Goal: Check status: Check status

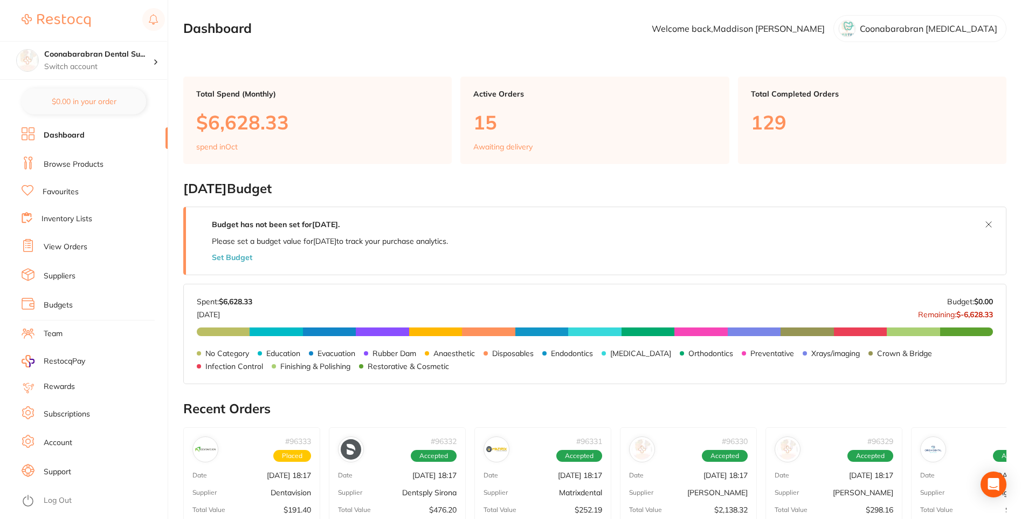
click at [58, 242] on link "View Orders" at bounding box center [66, 247] width 44 height 11
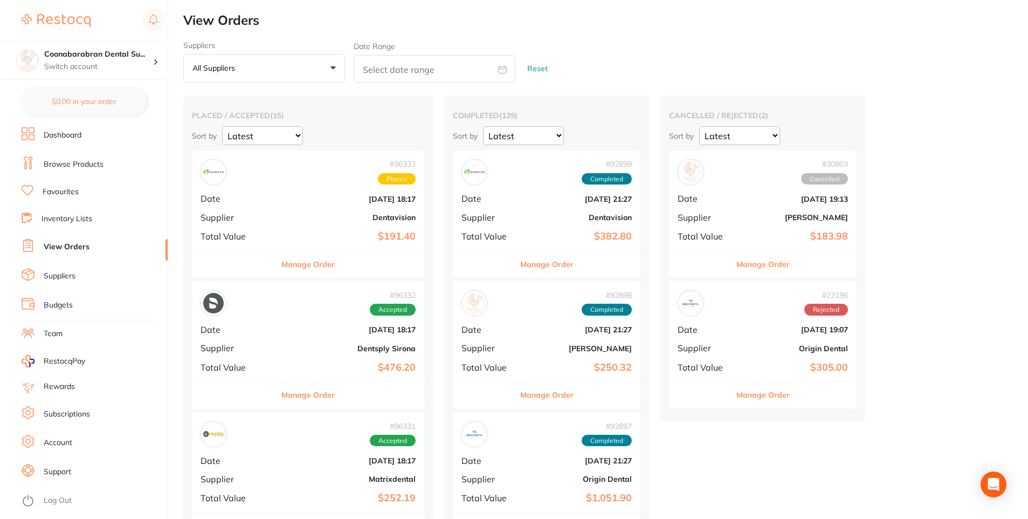
click at [283, 308] on div "# 96332 Accepted" at bounding box center [308, 303] width 215 height 26
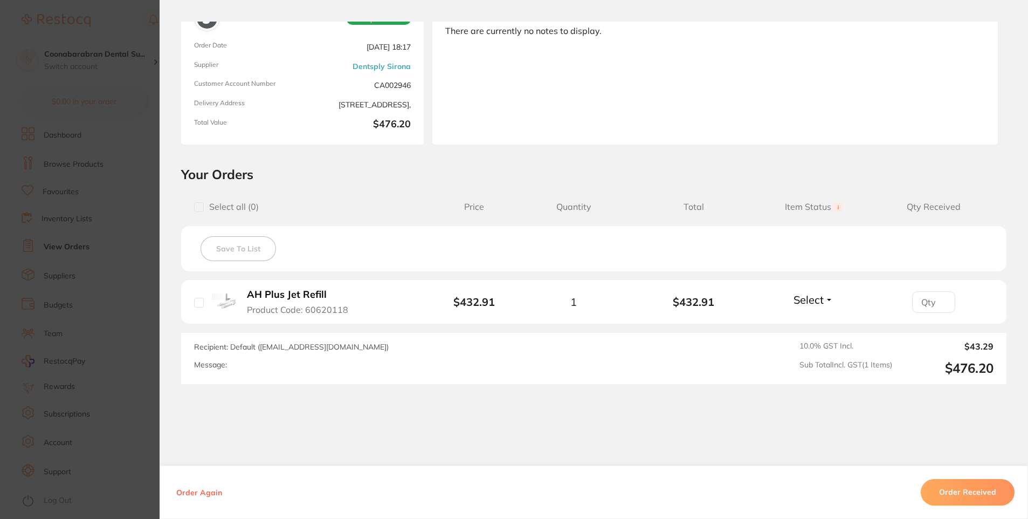
scroll to position [125, 0]
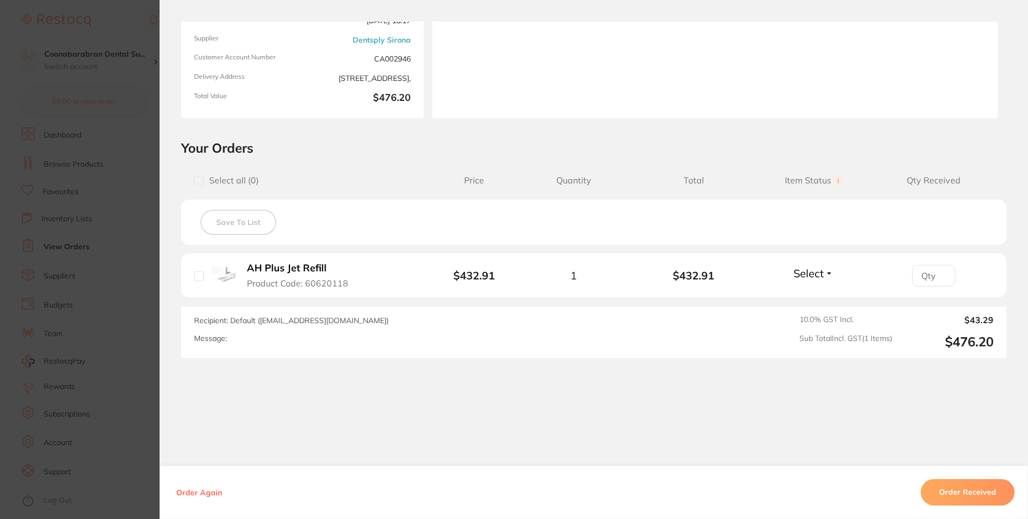
click at [88, 299] on section "Order ID: Restocq- 96332 Order Information Accepted Order Order Date [DATE] 18:…" at bounding box center [514, 259] width 1028 height 519
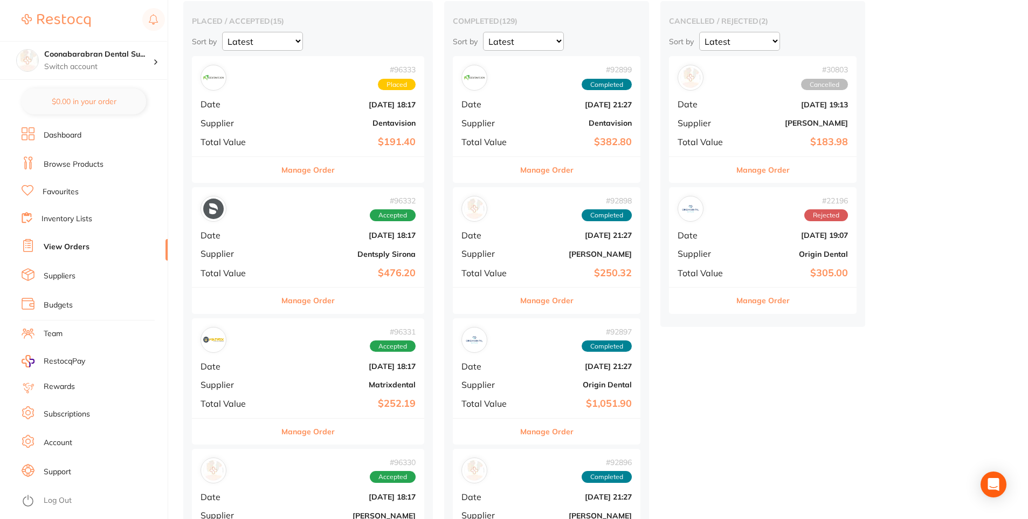
scroll to position [216, 0]
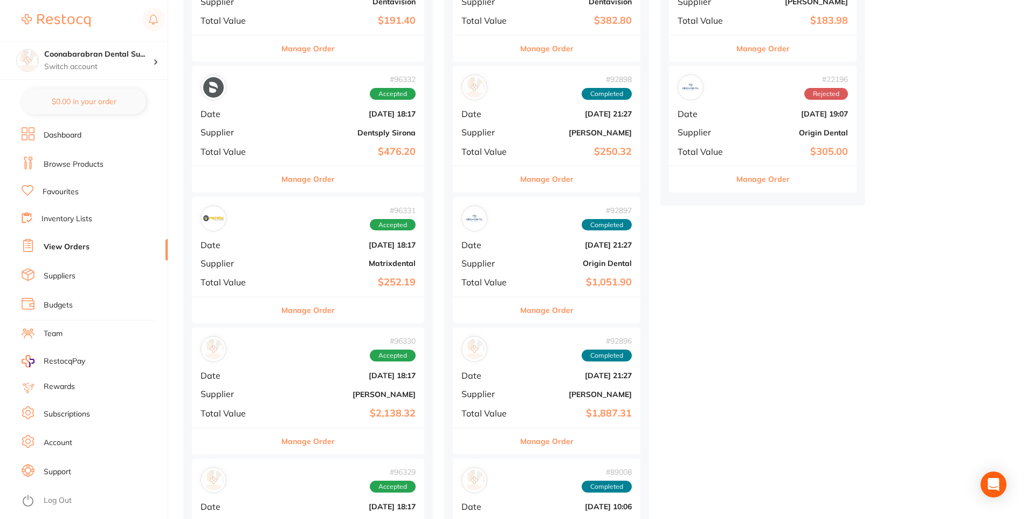
click at [311, 256] on div "# 96331 Accepted Date [DATE] 18:17 Supplier Matrixdental Total Value $252.19" at bounding box center [308, 247] width 232 height 100
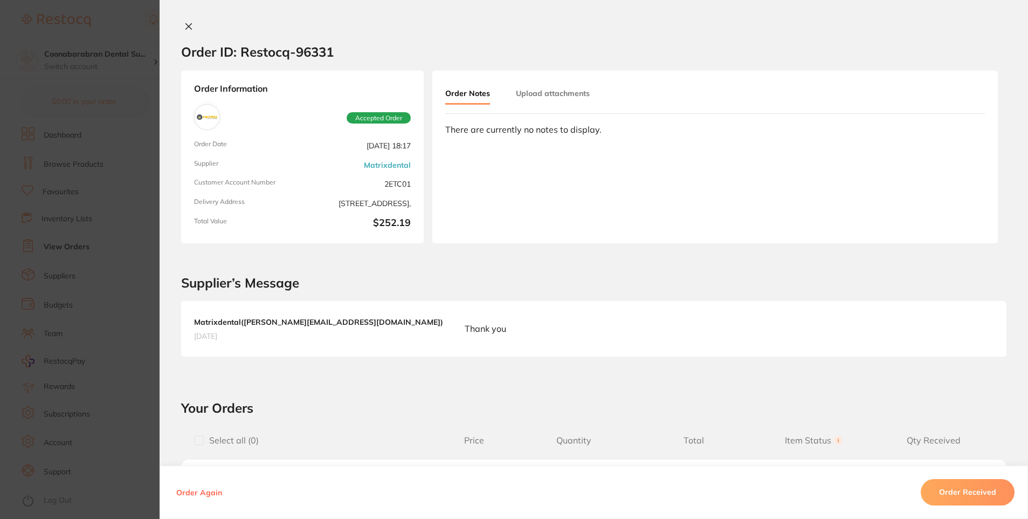
click at [91, 311] on section "Order ID: Restocq- 96331 Order Information Accepted Order Order Date [DATE] 18:…" at bounding box center [514, 259] width 1028 height 519
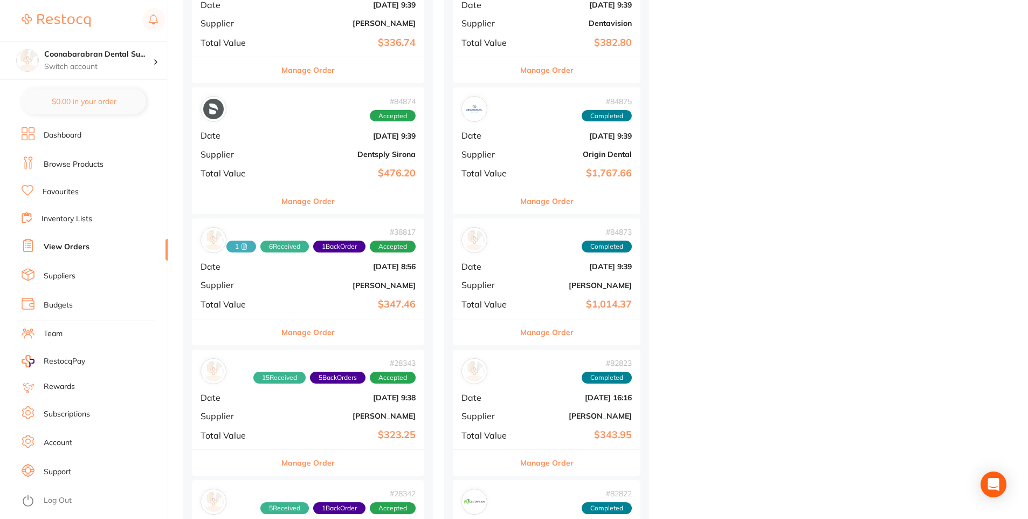
scroll to position [1078, 0]
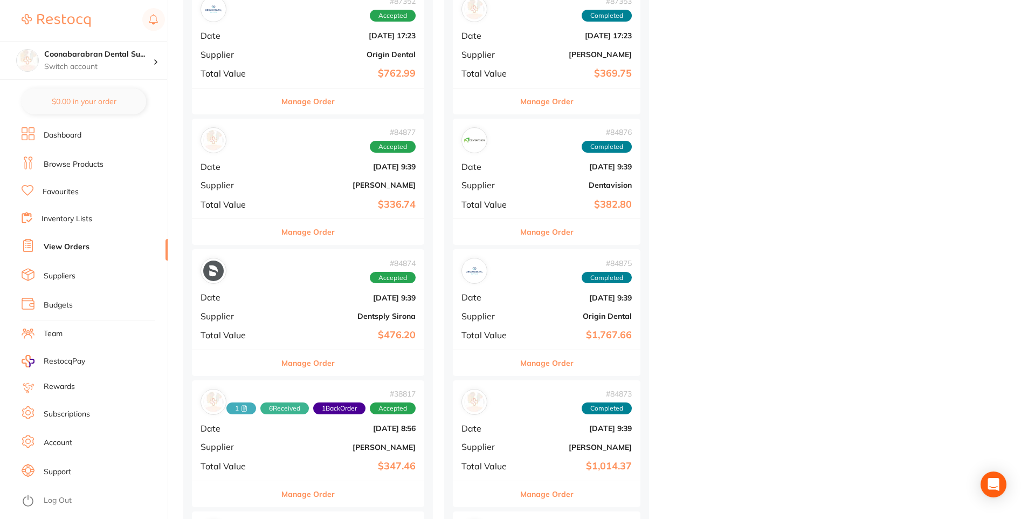
click at [280, 314] on b "Dentsply Sirona" at bounding box center [347, 316] width 138 height 9
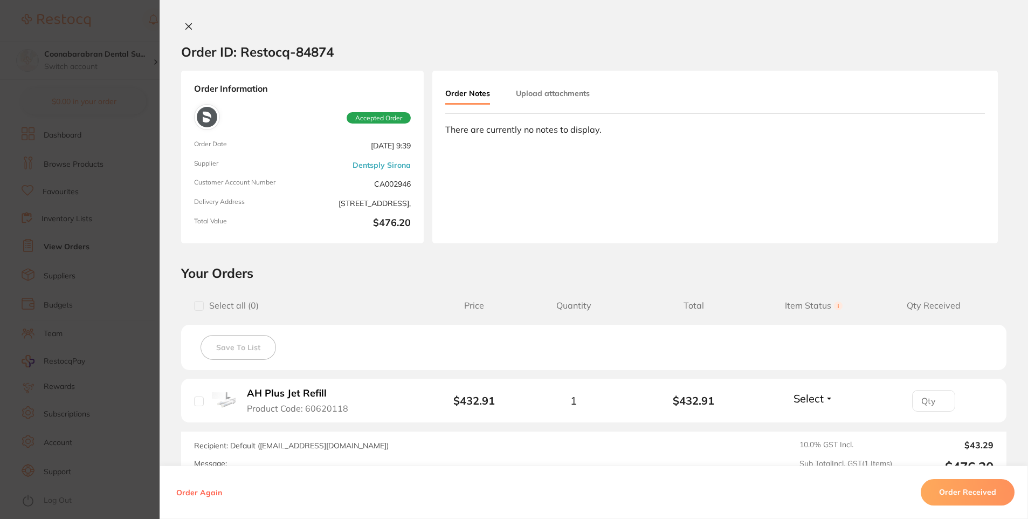
click at [92, 274] on section "Order ID: Restocq- 84874 Order Information Accepted Order Order Date [DATE] 9:3…" at bounding box center [514, 259] width 1028 height 519
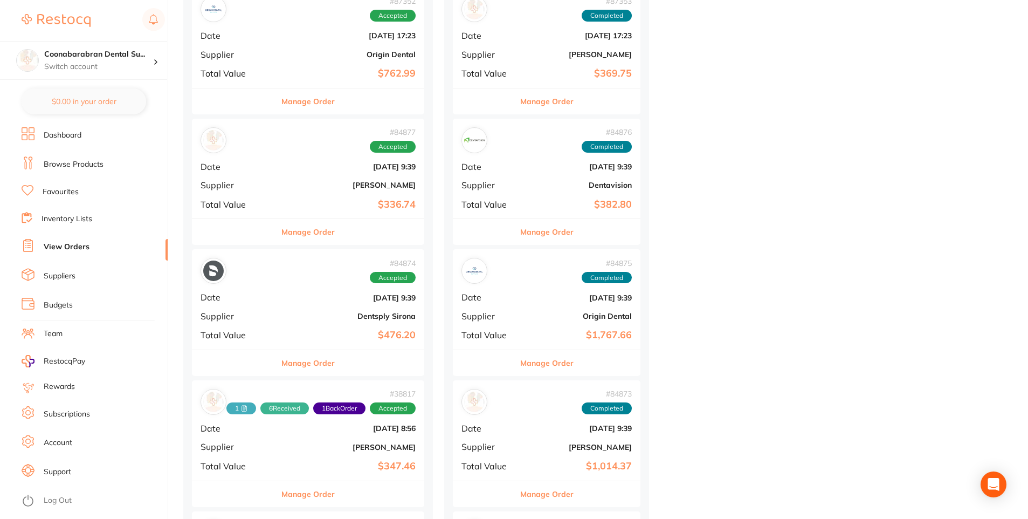
click at [332, 194] on div "# 84877 Accepted Date [DATE] 9:39 Supplier [PERSON_NAME] Total Value $336.74" at bounding box center [308, 169] width 232 height 100
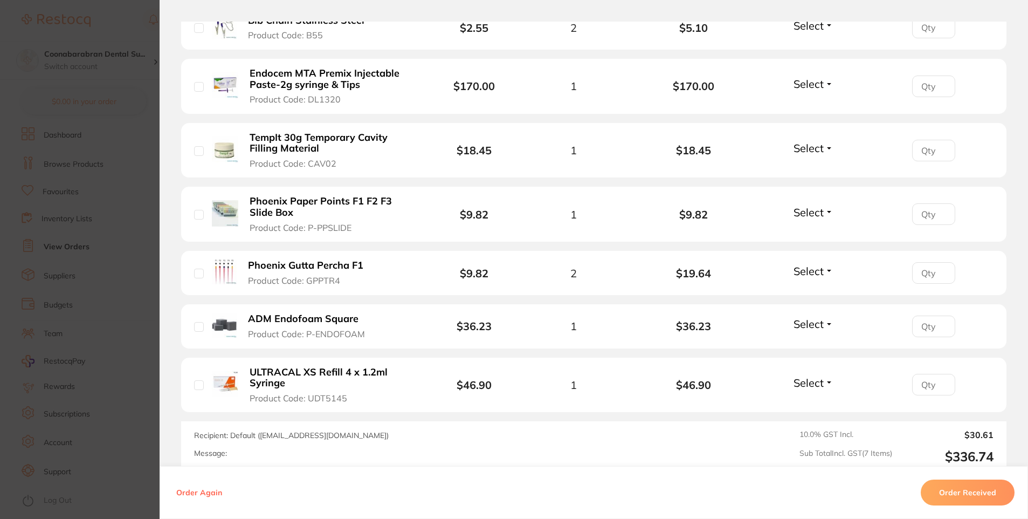
scroll to position [377, 0]
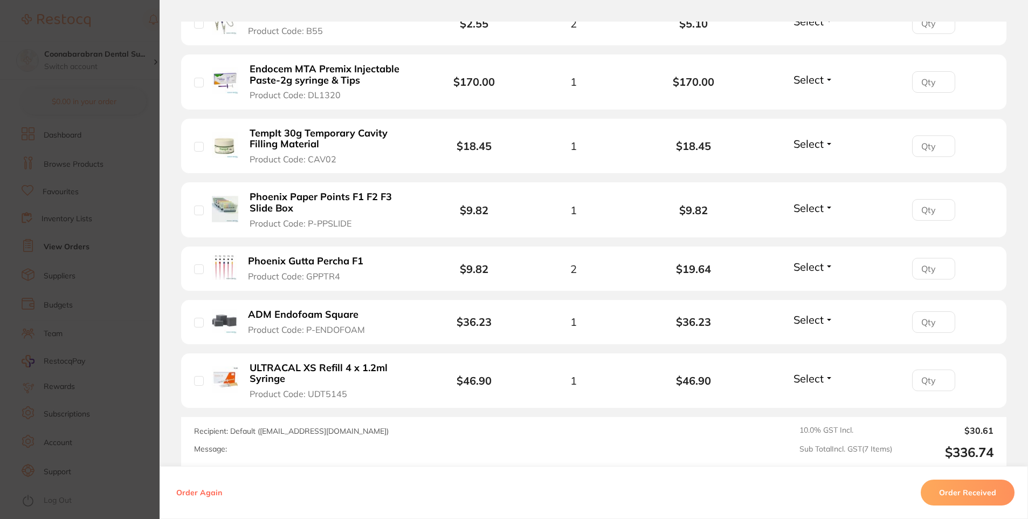
click at [106, 348] on section "Order ID: Restocq- 84877 Order Information Accepted Order Order Date [DATE] 9:3…" at bounding box center [514, 259] width 1028 height 519
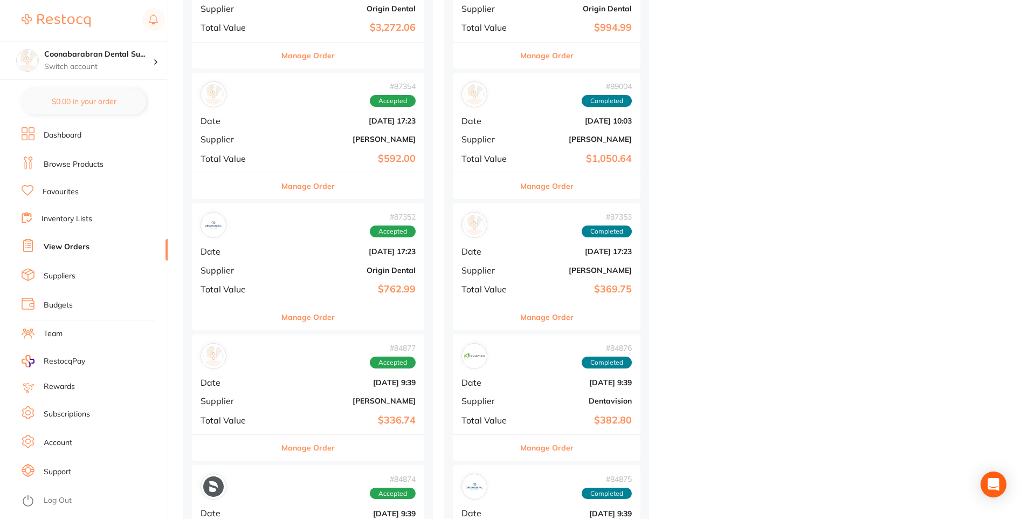
scroll to position [809, 0]
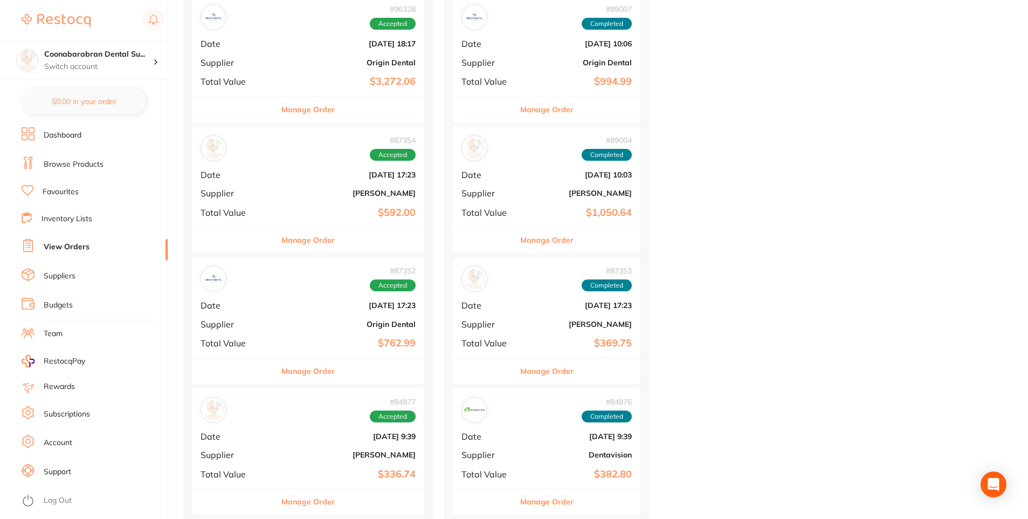
click at [266, 415] on div "# 84877 Accepted" at bounding box center [308, 410] width 215 height 26
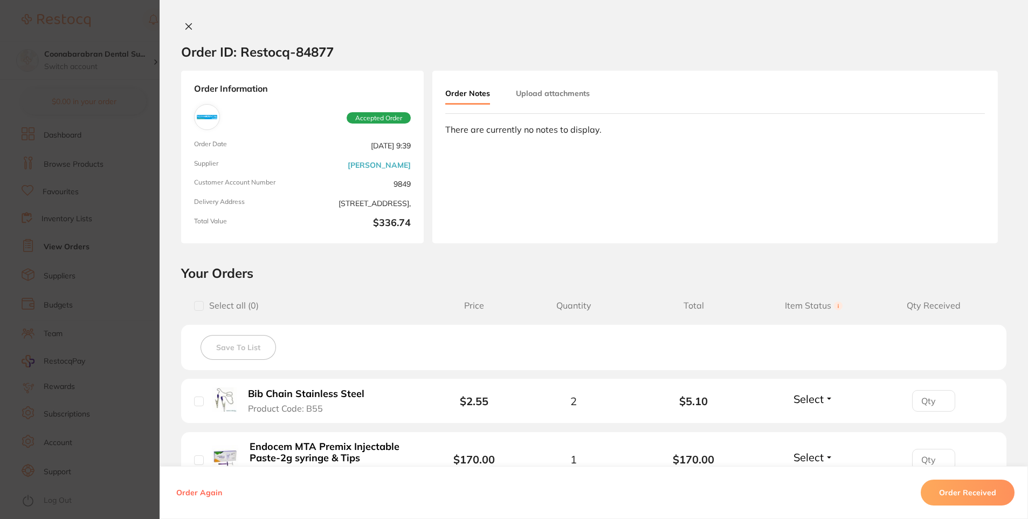
click at [61, 354] on section "Order ID: Restocq- 84877 Order Information Accepted Order Order Date [DATE] 9:3…" at bounding box center [514, 259] width 1028 height 519
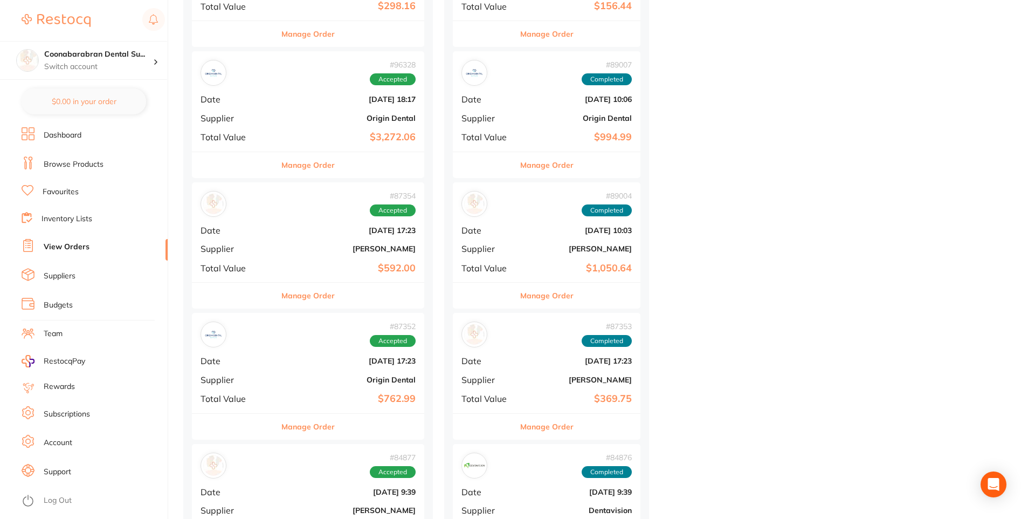
scroll to position [701, 0]
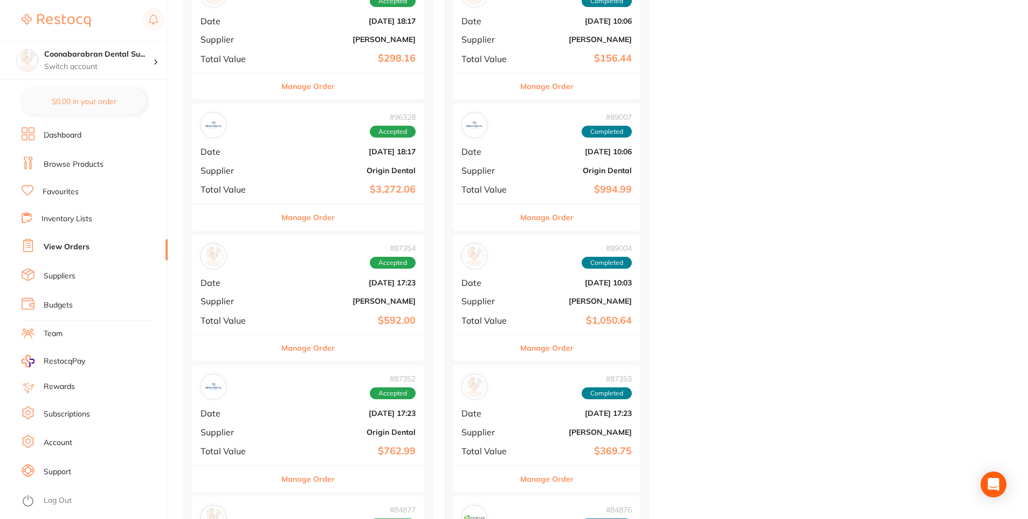
click at [269, 404] on div "# 87352 Accepted Date [DATE] 17:23 Supplier Origin Dental Total Value $762.99" at bounding box center [308, 415] width 232 height 100
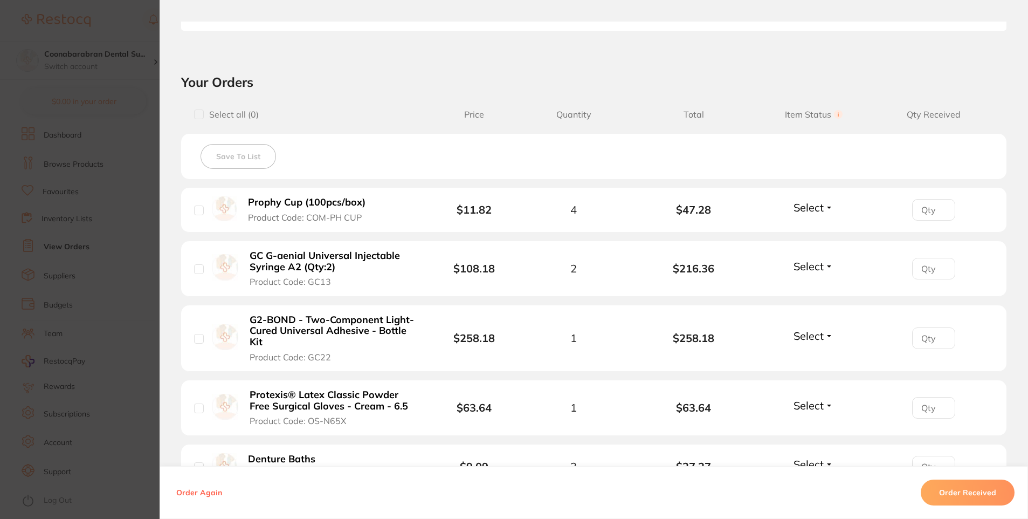
scroll to position [377, 0]
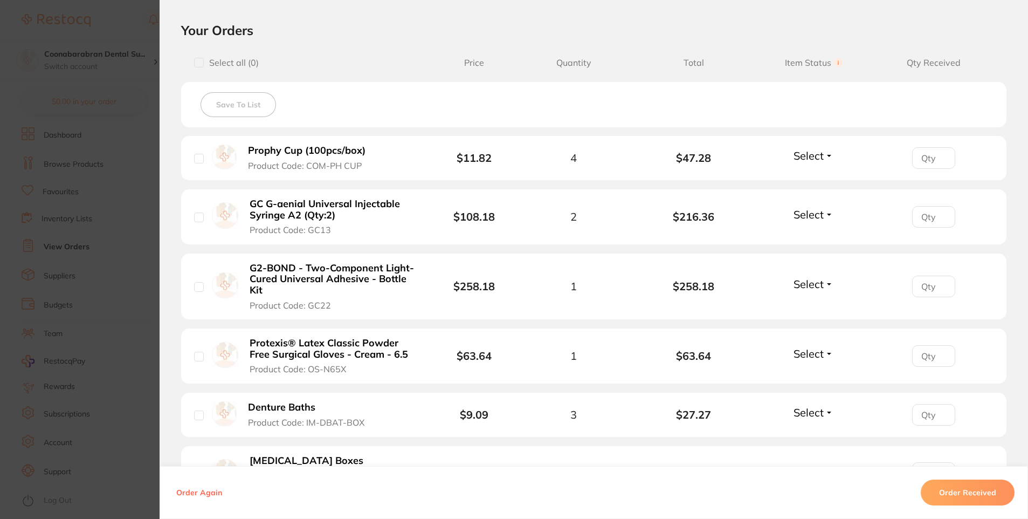
click at [118, 340] on section "Order ID: Restocq- 87352 Order Information Accepted Order Order Date [DATE] 17:…" at bounding box center [514, 259] width 1028 height 519
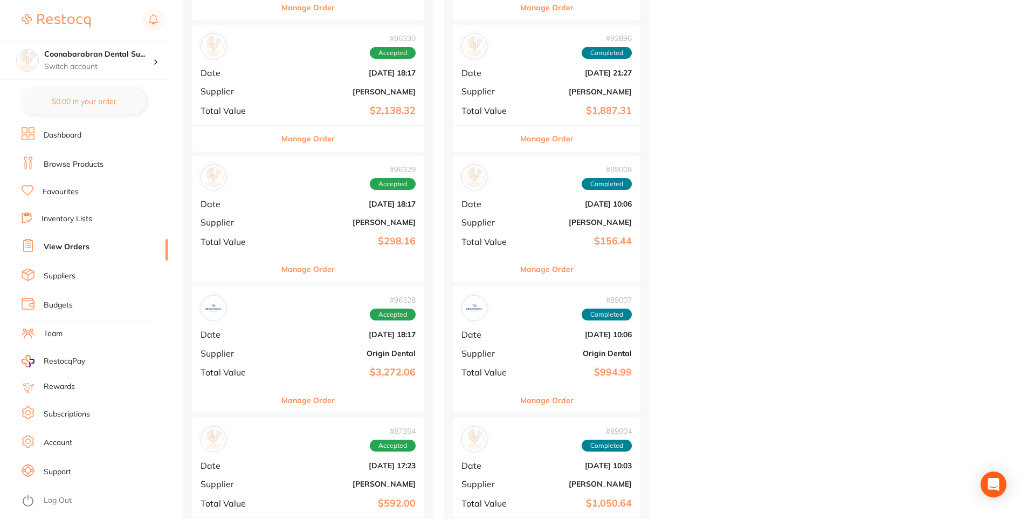
scroll to position [647, 0]
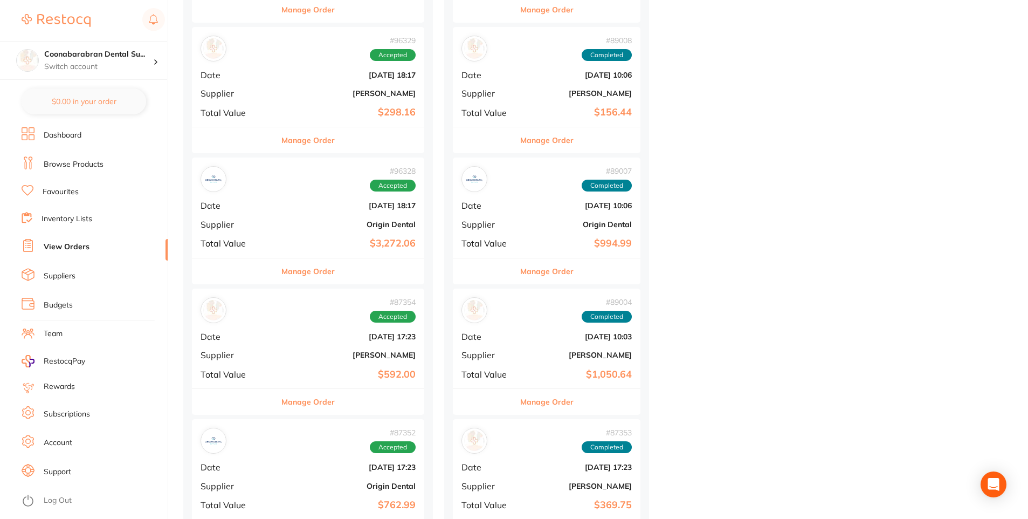
click at [283, 212] on div "# 96328 Accepted Date [DATE] 18:17 Supplier Origin Dental Total Value $3,272.06" at bounding box center [308, 207] width 232 height 100
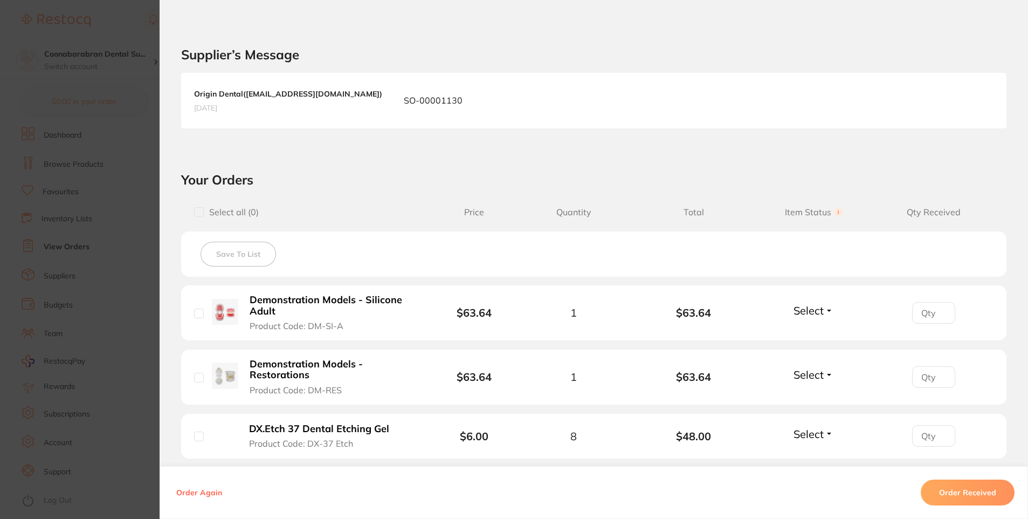
scroll to position [324, 0]
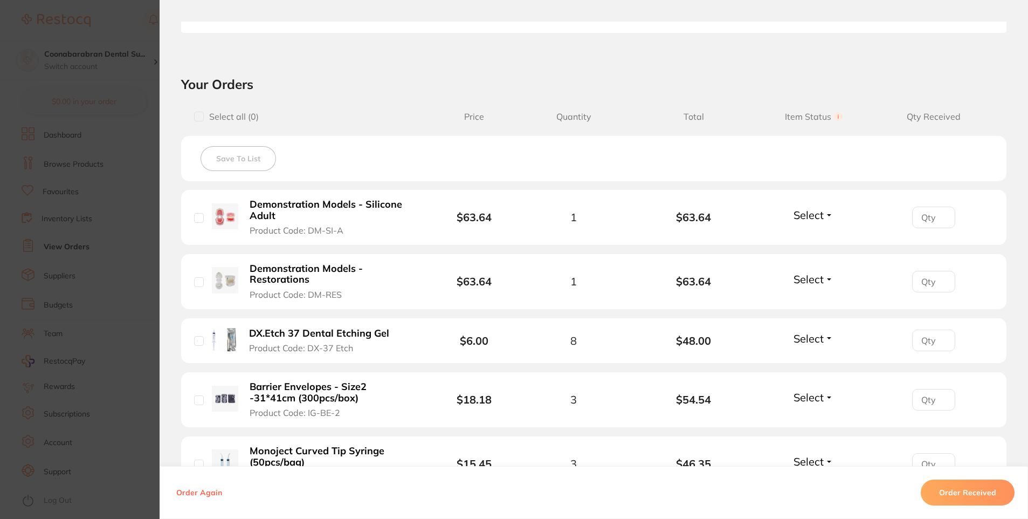
click at [927, 218] on input "number" at bounding box center [933, 218] width 43 height 22
type input "1"
click at [920, 278] on input "number" at bounding box center [933, 282] width 43 height 22
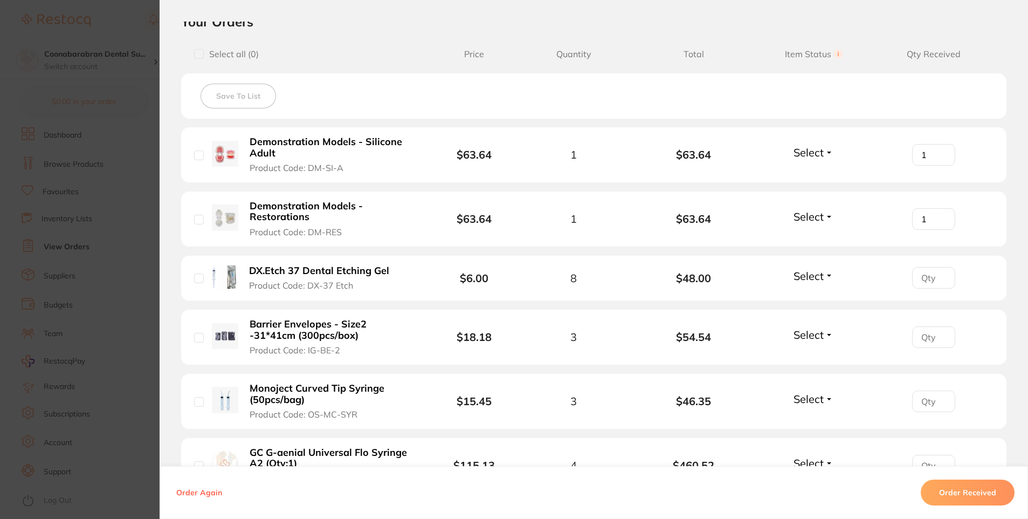
scroll to position [431, 0]
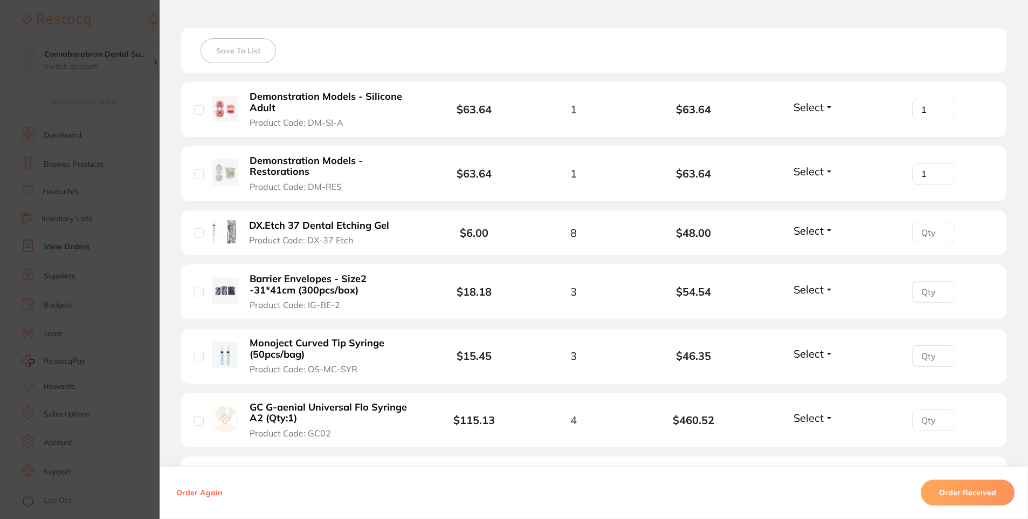
type input "1"
click at [933, 229] on input "number" at bounding box center [933, 233] width 43 height 22
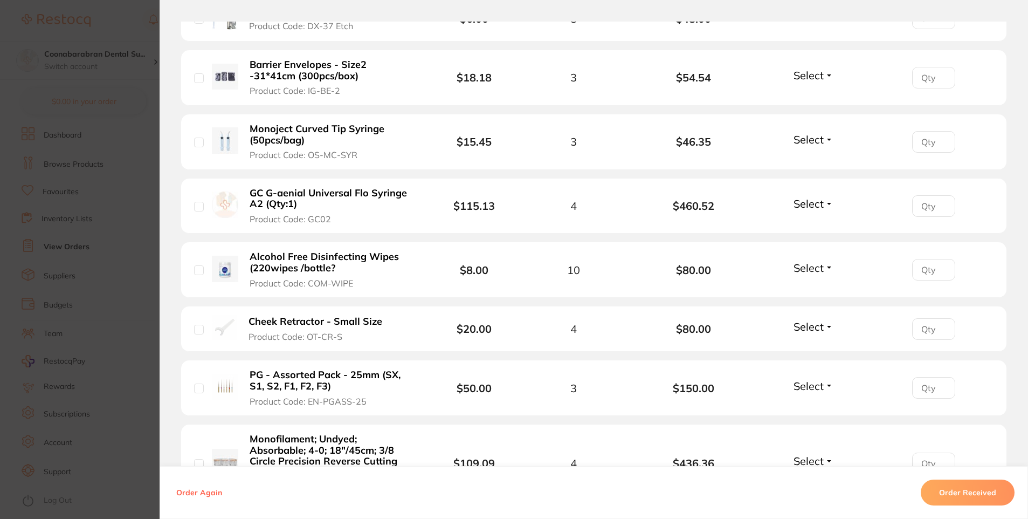
scroll to position [647, 0]
type input "8"
click at [921, 81] on input "number" at bounding box center [933, 76] width 43 height 22
type input "3"
click at [925, 140] on input "number" at bounding box center [933, 140] width 43 height 22
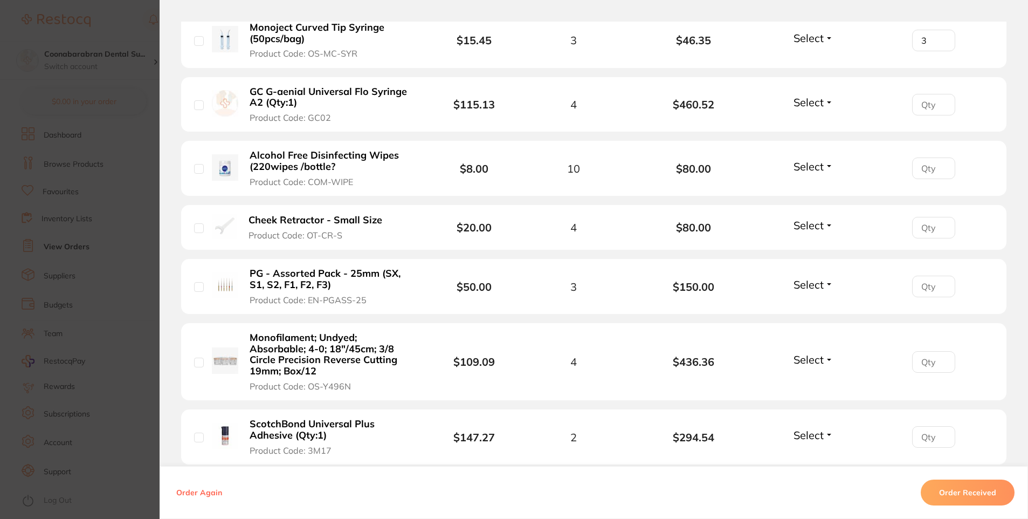
scroll to position [755, 0]
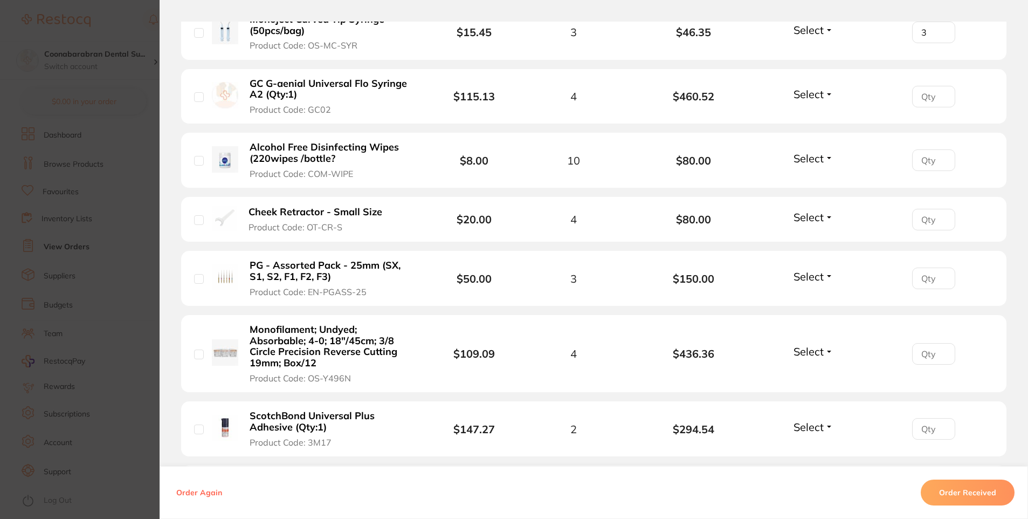
type input "3"
click at [931, 97] on input "number" at bounding box center [933, 97] width 43 height 22
click at [806, 98] on span "Select" at bounding box center [809, 93] width 30 height 13
click at [815, 133] on span "Back Order" at bounding box center [814, 134] width 33 height 8
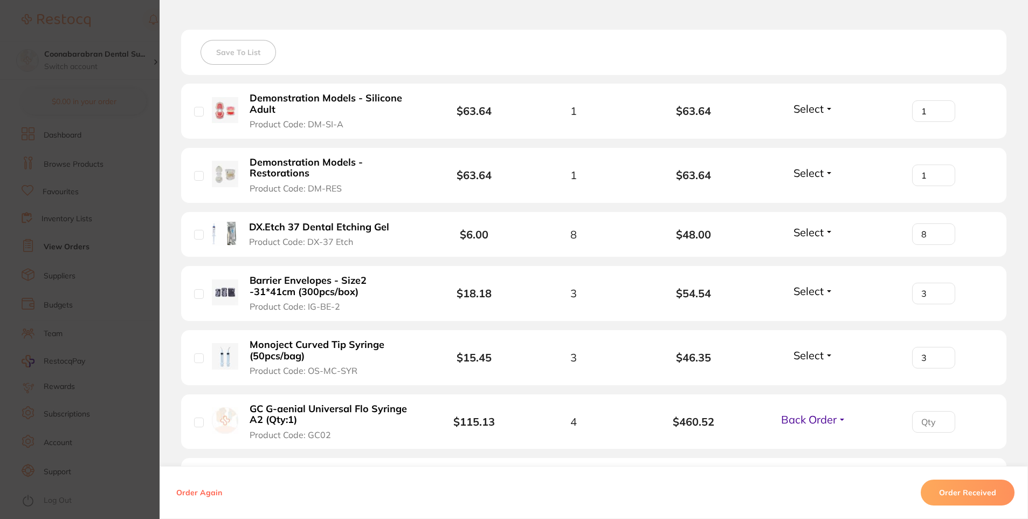
scroll to position [377, 0]
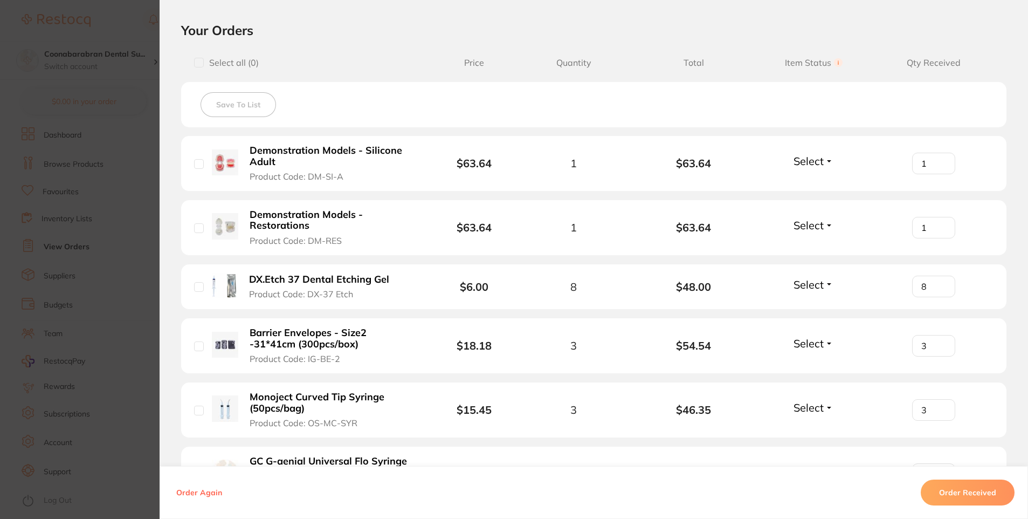
click at [815, 160] on span "Select" at bounding box center [809, 160] width 30 height 13
click at [807, 185] on span "Received" at bounding box center [814, 184] width 28 height 8
click at [812, 223] on span "Select" at bounding box center [809, 224] width 30 height 13
click at [806, 244] on button "Received" at bounding box center [814, 249] width 28 height 17
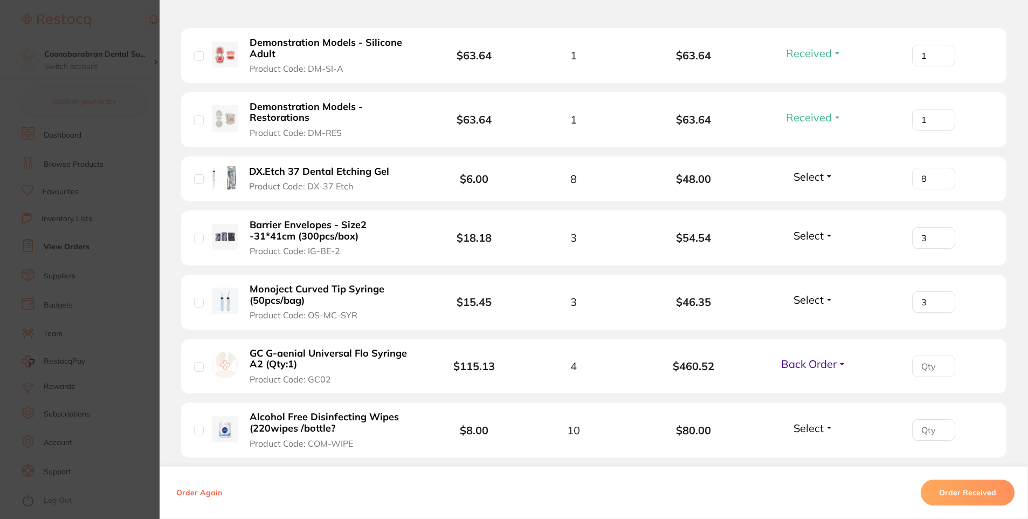
click at [807, 175] on span "Select" at bounding box center [809, 176] width 30 height 13
click at [809, 200] on span "Received" at bounding box center [814, 200] width 28 height 8
click at [807, 242] on span "Select" at bounding box center [809, 235] width 30 height 13
click at [806, 258] on span "Received" at bounding box center [814, 259] width 28 height 8
click at [808, 300] on span "Select" at bounding box center [809, 299] width 30 height 13
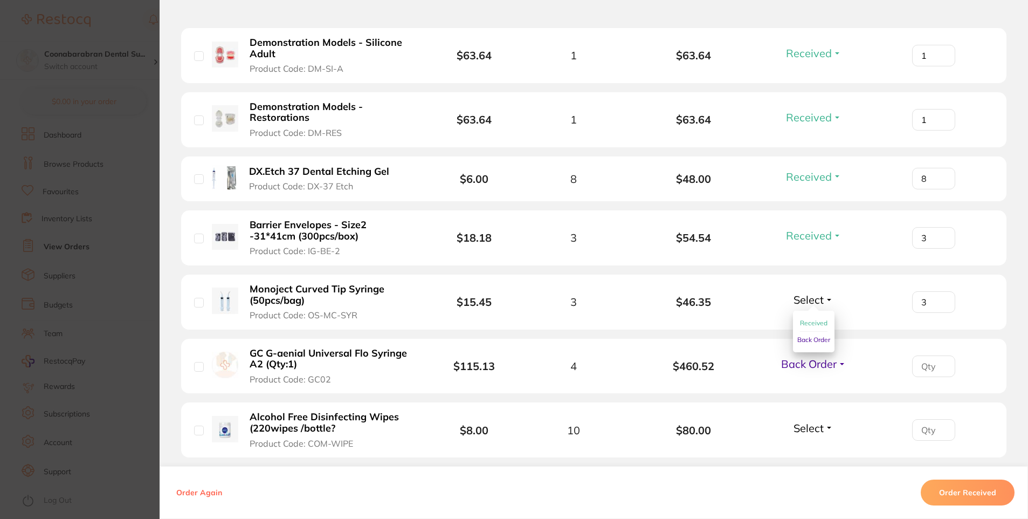
click at [802, 326] on span "Received" at bounding box center [814, 323] width 28 height 8
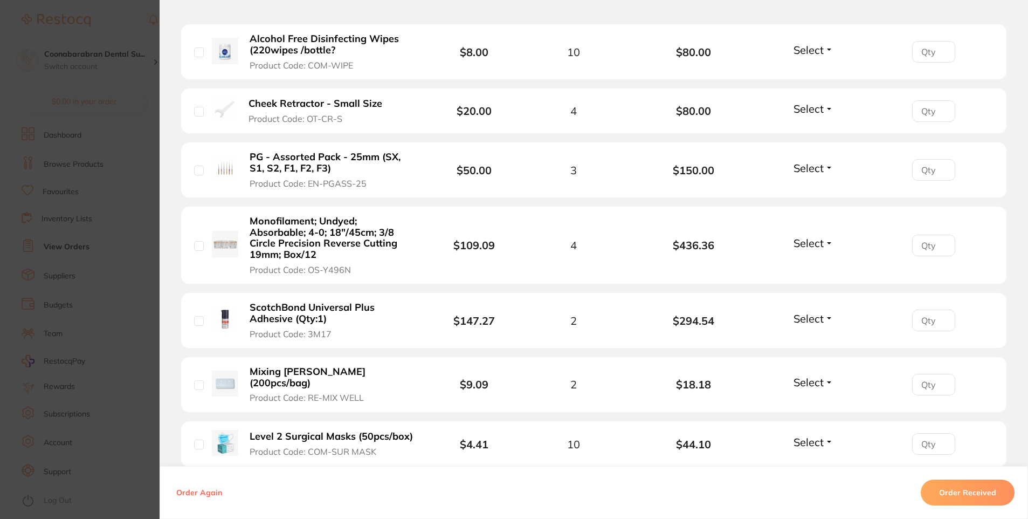
scroll to position [863, 0]
click at [813, 49] on span "Select" at bounding box center [809, 50] width 30 height 13
click at [814, 74] on span "Received" at bounding box center [814, 74] width 28 height 8
click at [923, 53] on input "number" at bounding box center [933, 53] width 43 height 22
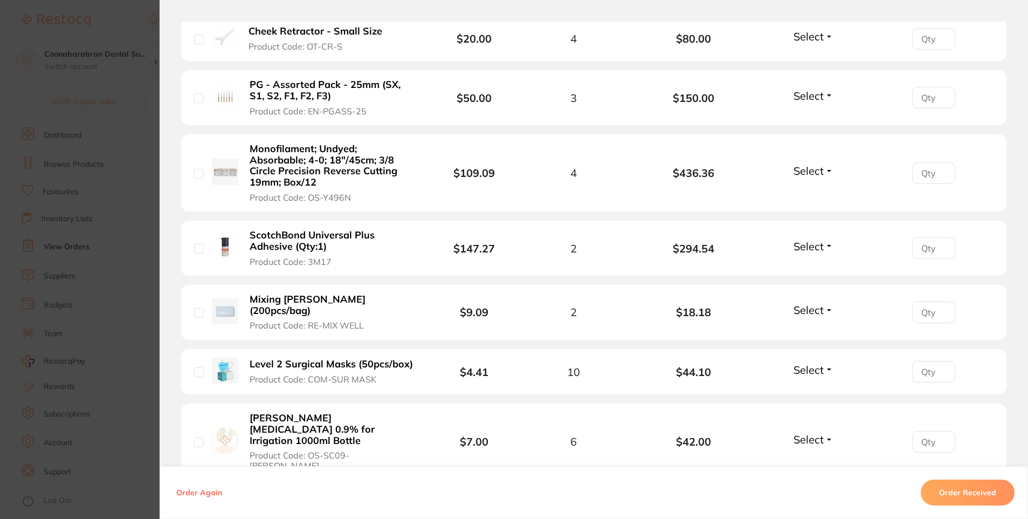
scroll to position [917, 0]
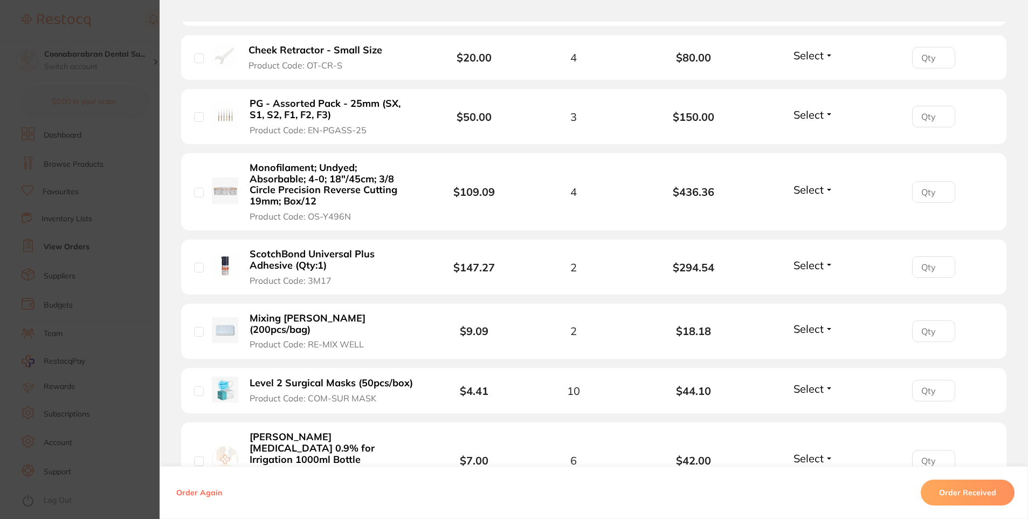
type input "10"
click at [810, 46] on li "Cheek Retractor - Small Size Product Code: OT-CR-S $20.00 4 $80.00 Select Recei…" at bounding box center [594, 57] width 826 height 45
click at [813, 58] on span "Select" at bounding box center [809, 55] width 30 height 13
click at [809, 76] on span "Received" at bounding box center [814, 78] width 28 height 8
click at [924, 54] on input "number" at bounding box center [933, 58] width 43 height 22
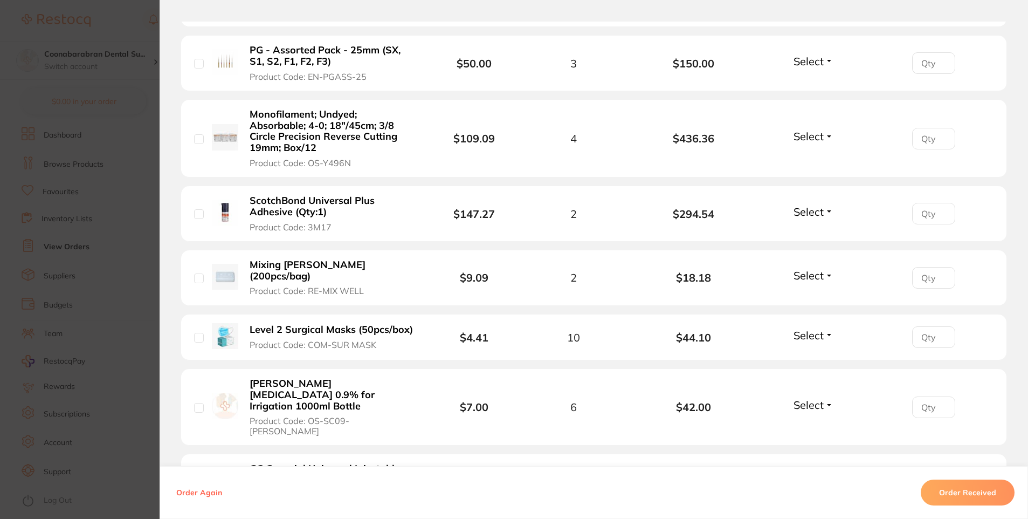
scroll to position [971, 0]
type input "4"
click at [801, 66] on span "Select" at bounding box center [809, 60] width 30 height 13
click at [806, 84] on span "Received" at bounding box center [814, 84] width 28 height 8
click at [921, 64] on input "number" at bounding box center [933, 63] width 43 height 22
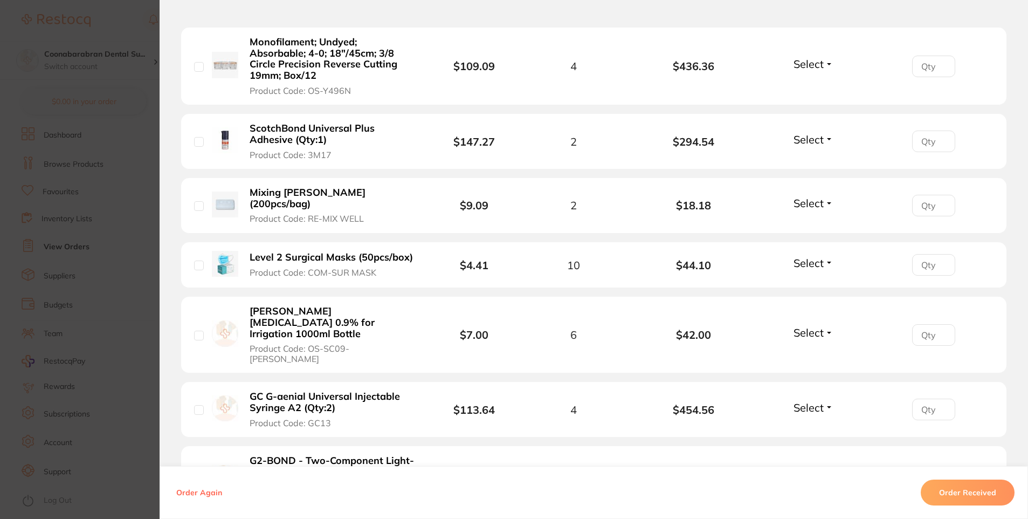
scroll to position [1025, 0]
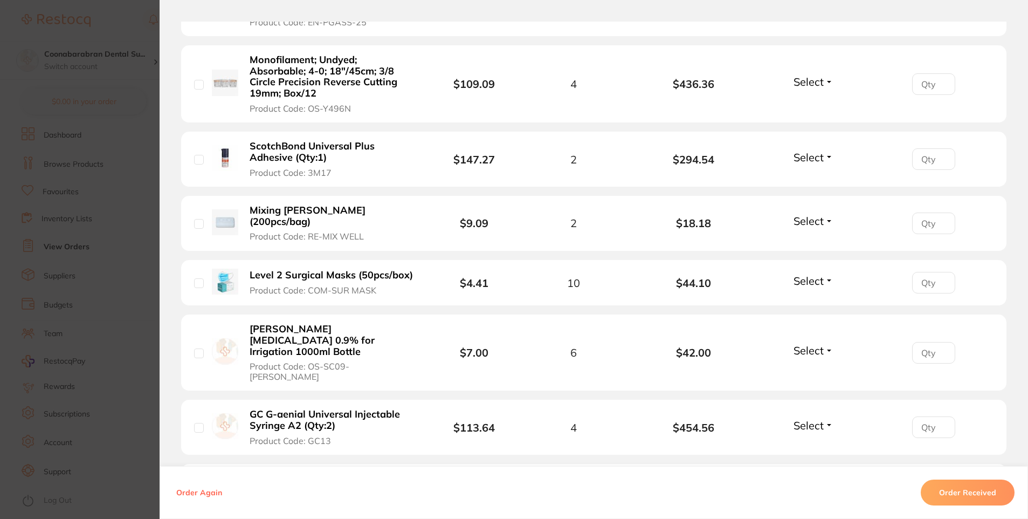
type input "3"
click at [803, 84] on span "Select" at bounding box center [809, 81] width 30 height 13
click at [810, 101] on span "Received" at bounding box center [814, 105] width 28 height 8
click at [924, 88] on input "number" at bounding box center [933, 84] width 43 height 22
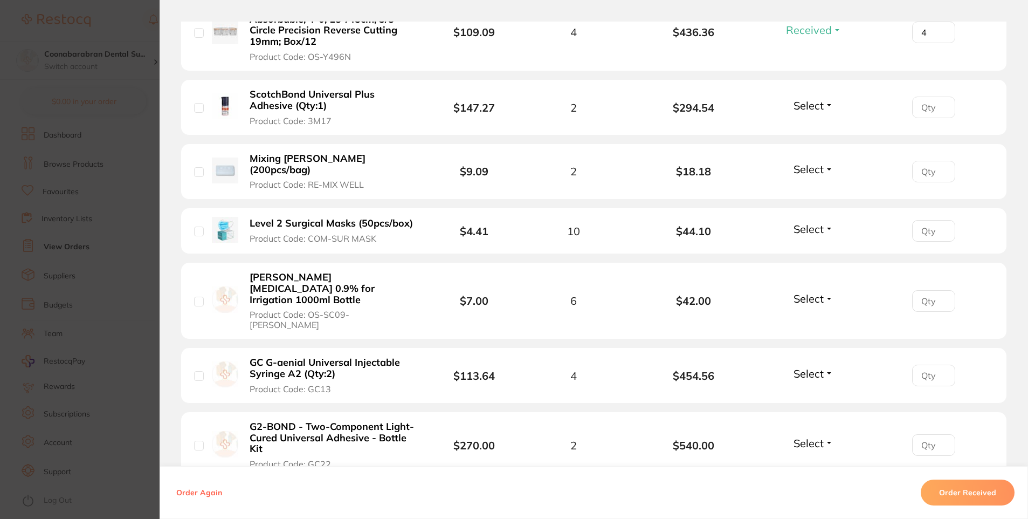
scroll to position [1132, 0]
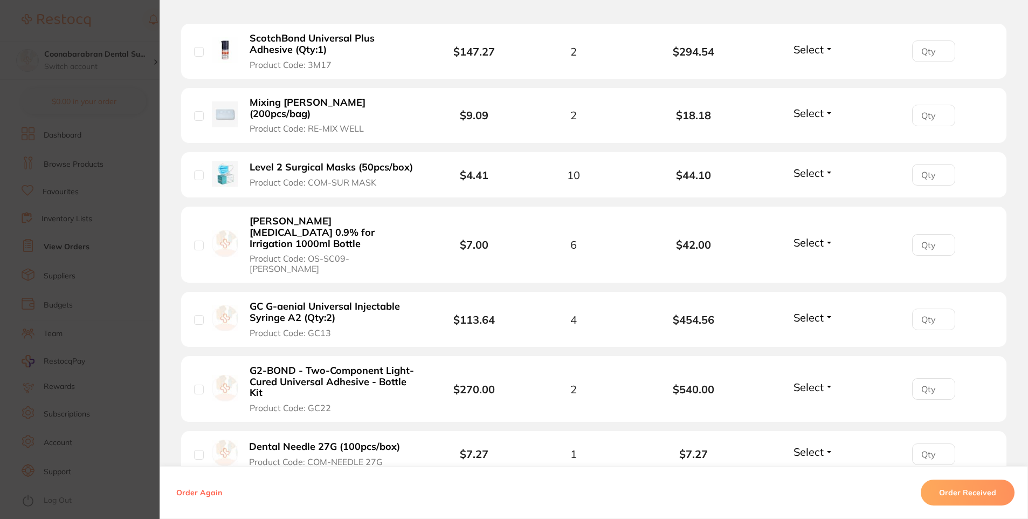
type input "4"
click at [800, 49] on span "Select" at bounding box center [809, 49] width 30 height 13
click at [807, 90] on span "Back Order" at bounding box center [814, 89] width 33 height 8
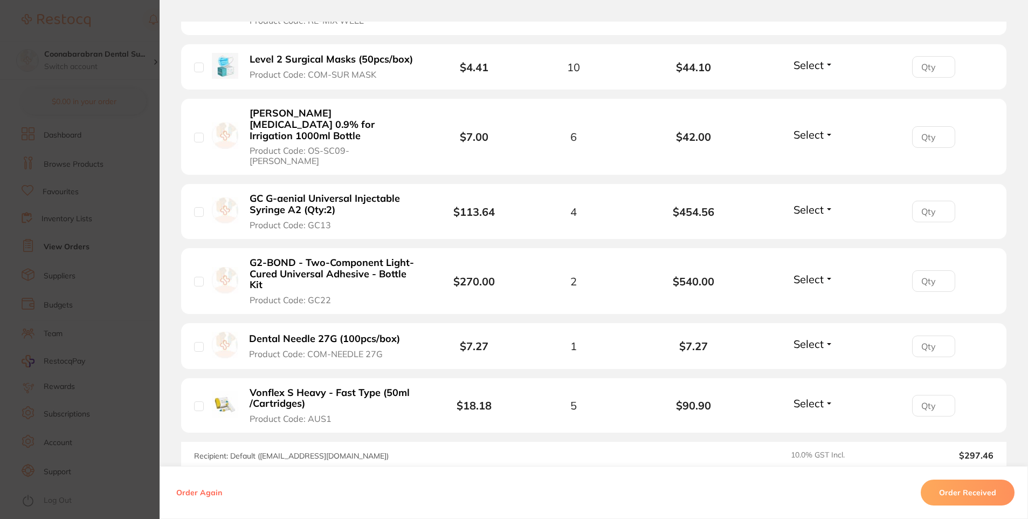
scroll to position [1186, 0]
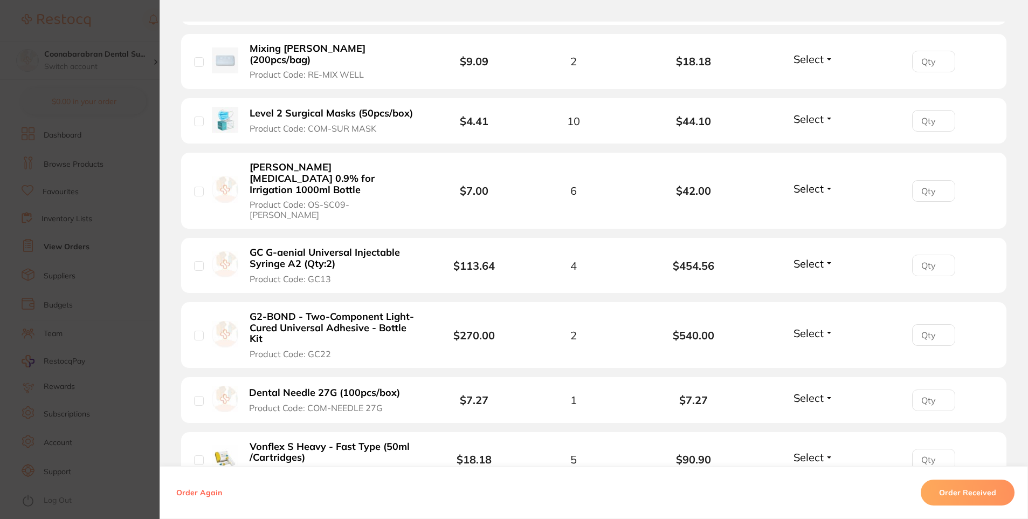
click at [804, 52] on span "Select" at bounding box center [809, 58] width 30 height 13
click at [811, 78] on span "Received" at bounding box center [814, 82] width 28 height 8
click at [932, 57] on input "number" at bounding box center [933, 62] width 43 height 22
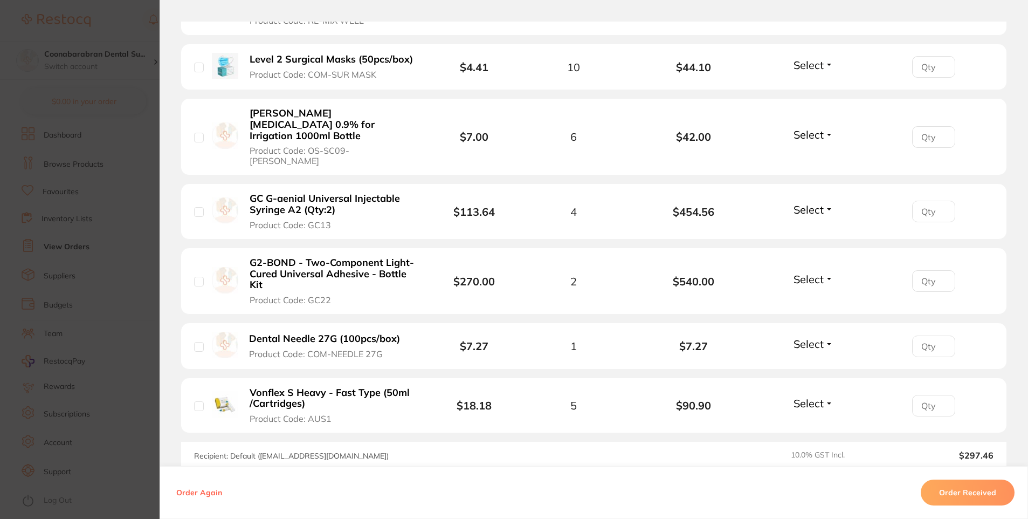
type input "2"
click at [809, 58] on span "Select" at bounding box center [809, 64] width 30 height 13
click at [808, 84] on span "Received" at bounding box center [814, 88] width 28 height 8
click at [935, 63] on input "number" at bounding box center [933, 67] width 43 height 22
type input "10"
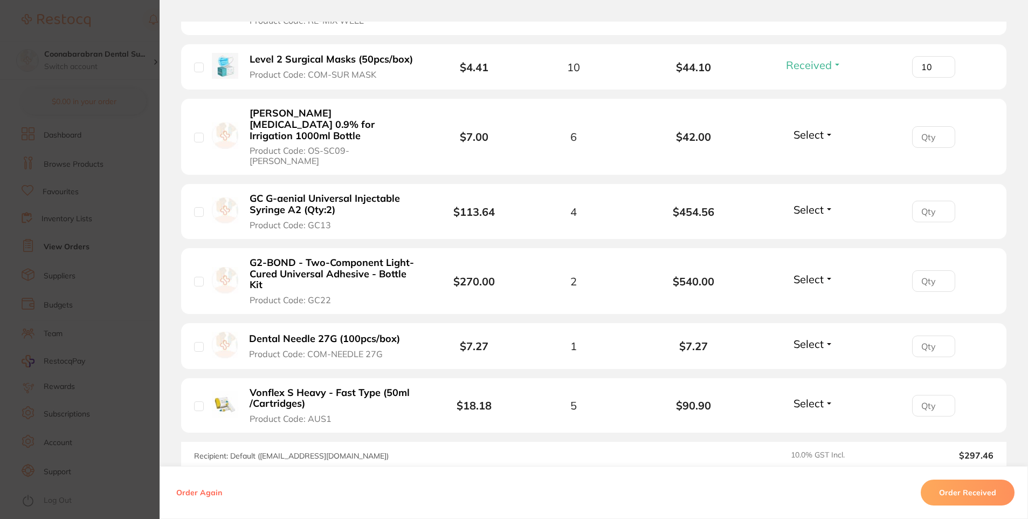
click at [803, 128] on span "Select" at bounding box center [809, 134] width 30 height 13
click at [800, 154] on span "Received" at bounding box center [814, 158] width 28 height 8
type input "1"
click at [935, 126] on input "1" at bounding box center [933, 137] width 43 height 22
click at [924, 126] on input "1" at bounding box center [933, 137] width 43 height 22
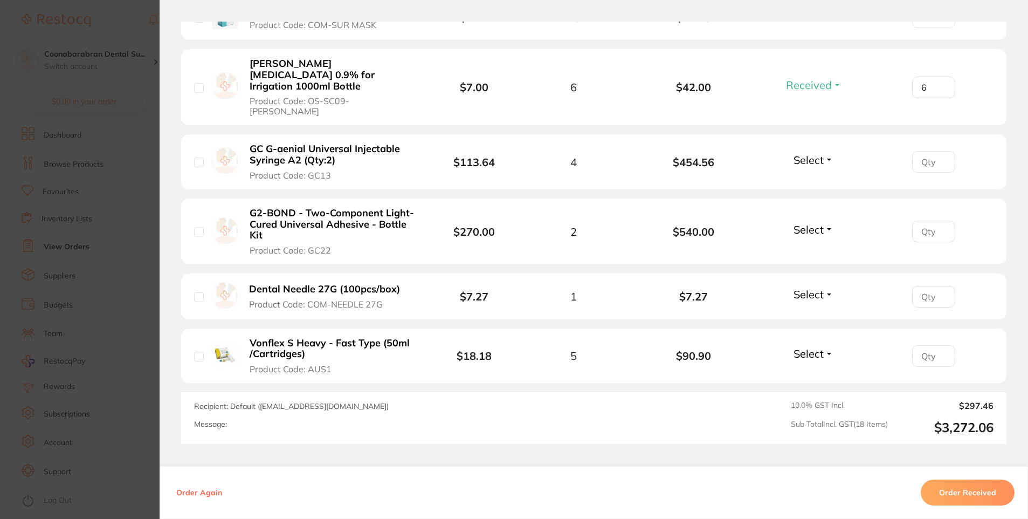
scroll to position [1344, 0]
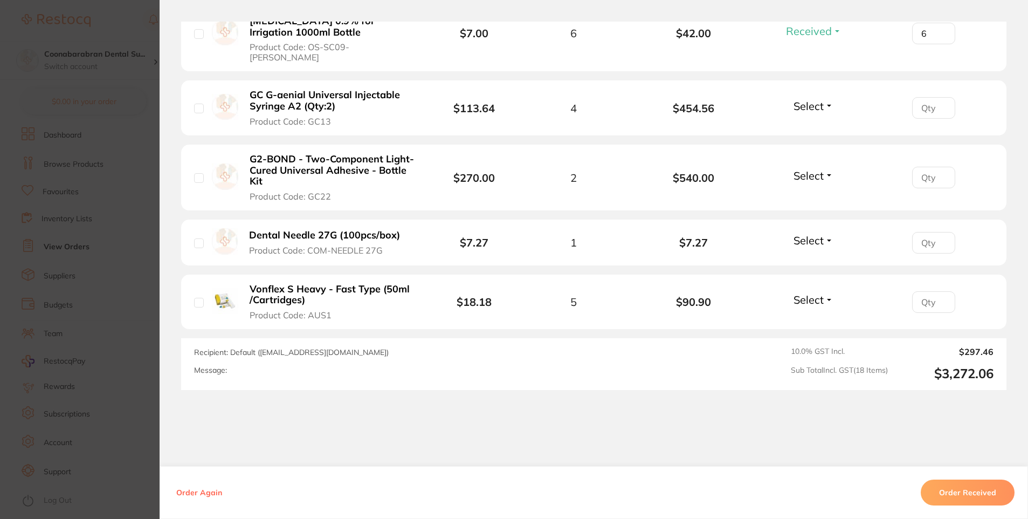
type input "6"
click at [826, 99] on button "Select" at bounding box center [814, 105] width 46 height 13
click at [819, 125] on span "Received" at bounding box center [814, 129] width 28 height 8
click at [919, 97] on input "number" at bounding box center [933, 108] width 43 height 22
type input "4"
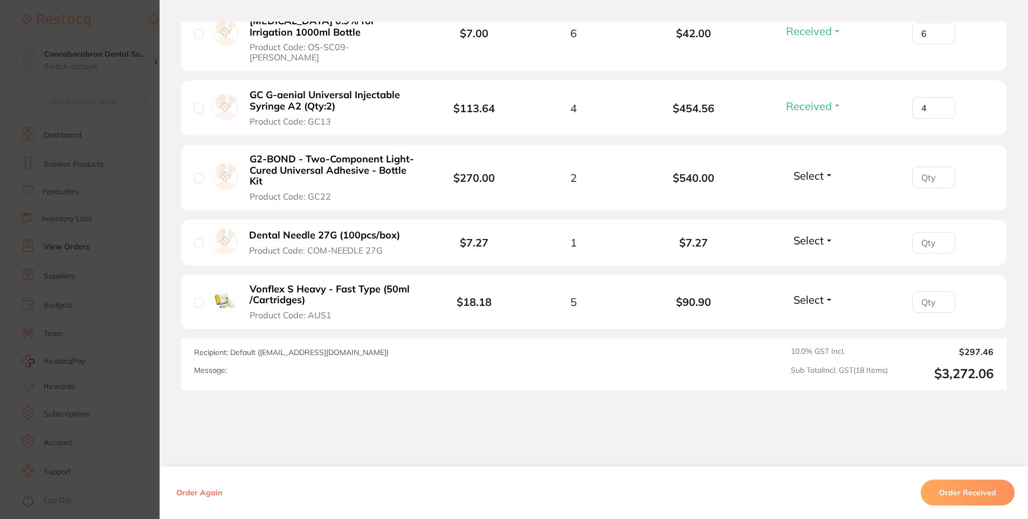
click at [799, 169] on span "Select" at bounding box center [809, 175] width 30 height 13
click at [813, 195] on span "Received" at bounding box center [814, 199] width 28 height 8
click at [920, 167] on input "number" at bounding box center [933, 178] width 43 height 22
type input "2"
click at [791, 233] on button "Select" at bounding box center [814, 239] width 46 height 13
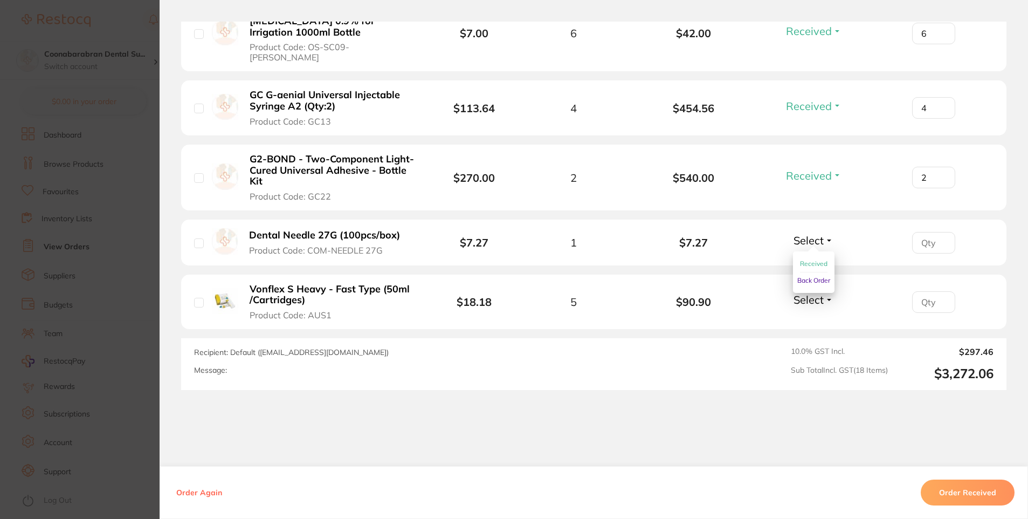
click at [807, 259] on span "Received" at bounding box center [814, 263] width 28 height 8
click at [925, 232] on input "number" at bounding box center [933, 243] width 43 height 22
type input "1"
click at [825, 293] on button "Select" at bounding box center [814, 299] width 46 height 13
click at [818, 319] on span "Received" at bounding box center [814, 323] width 28 height 8
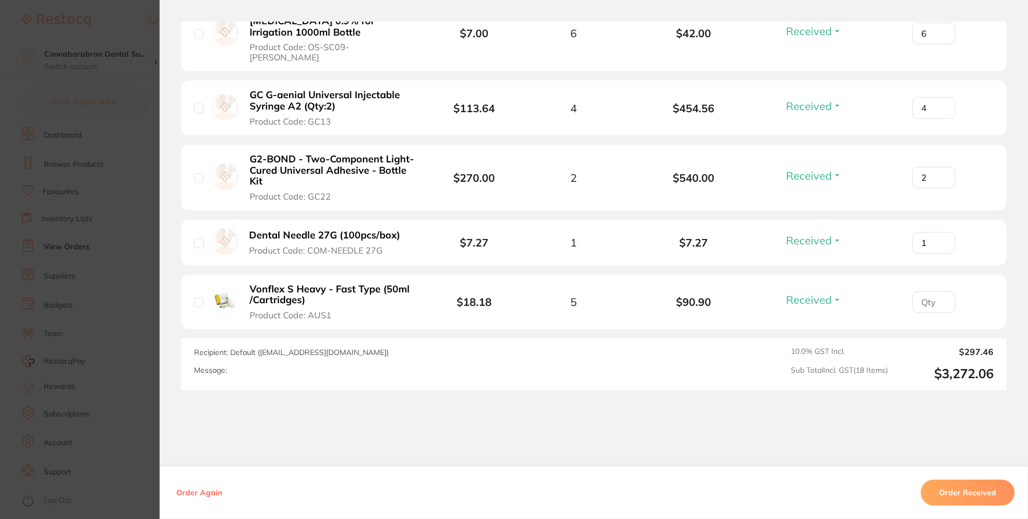
click at [931, 291] on input "number" at bounding box center [933, 302] width 43 height 22
type input "5"
click at [973, 425] on div "Order ID: Restocq- 96328 Order Information 16 Received 2 Back Orders Accepted O…" at bounding box center [594, 270] width 869 height 497
click at [966, 494] on button "Order Received" at bounding box center [968, 492] width 94 height 26
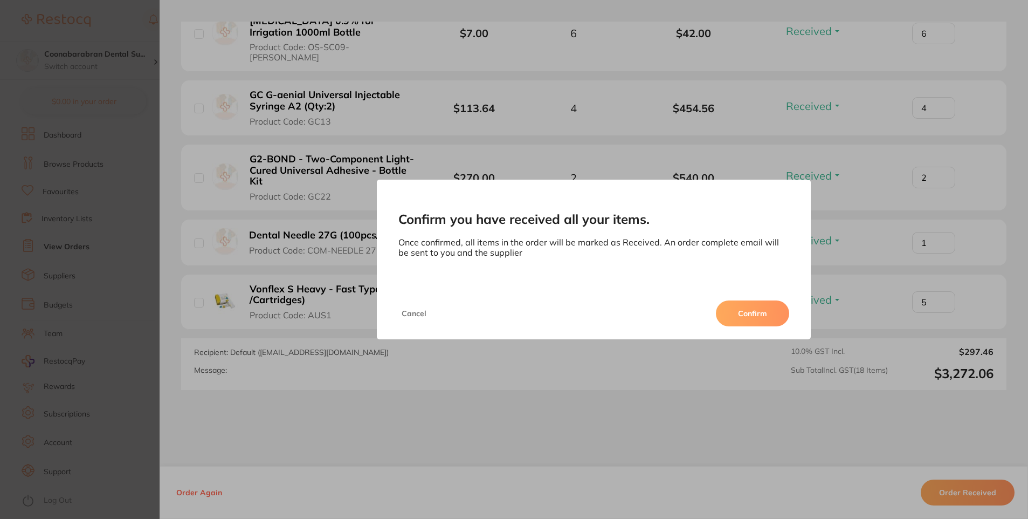
click at [408, 310] on button "Cancel" at bounding box center [413, 313] width 31 height 26
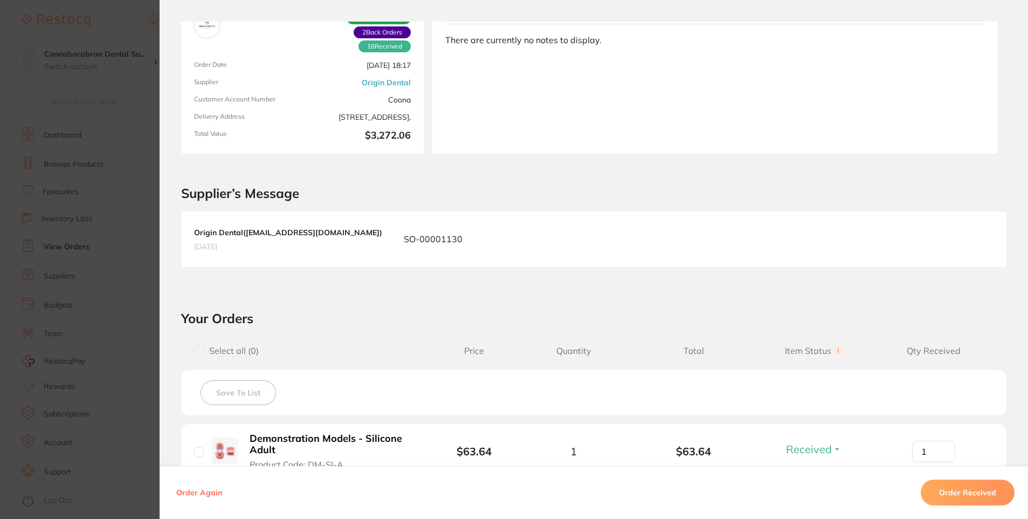
scroll to position [0, 0]
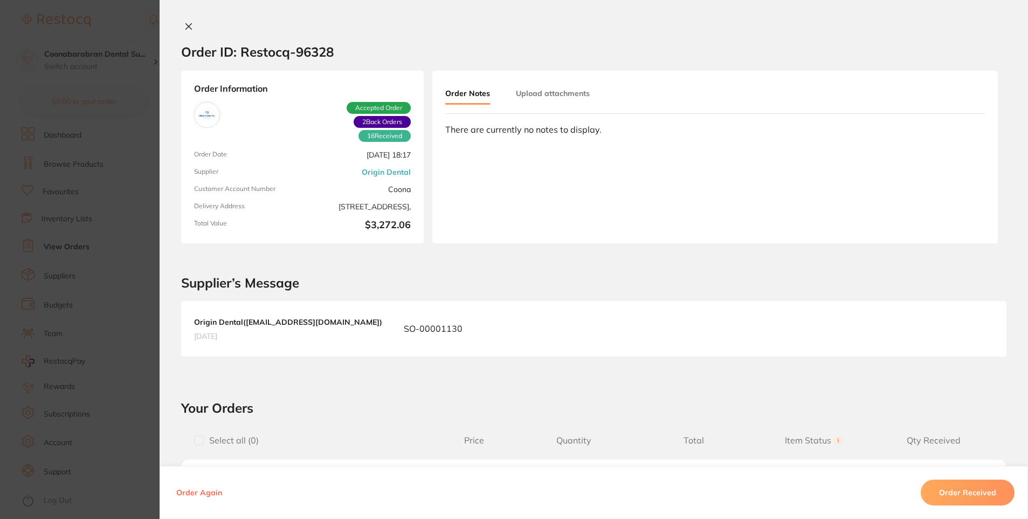
click at [186, 27] on icon at bounding box center [189, 27] width 6 height 6
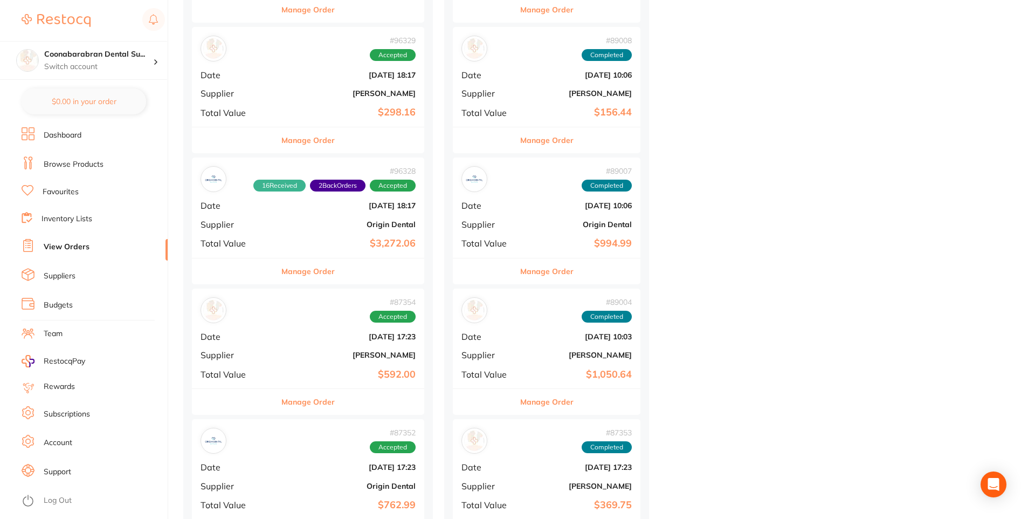
scroll to position [539, 0]
